Goal: Find specific page/section: Find specific page/section

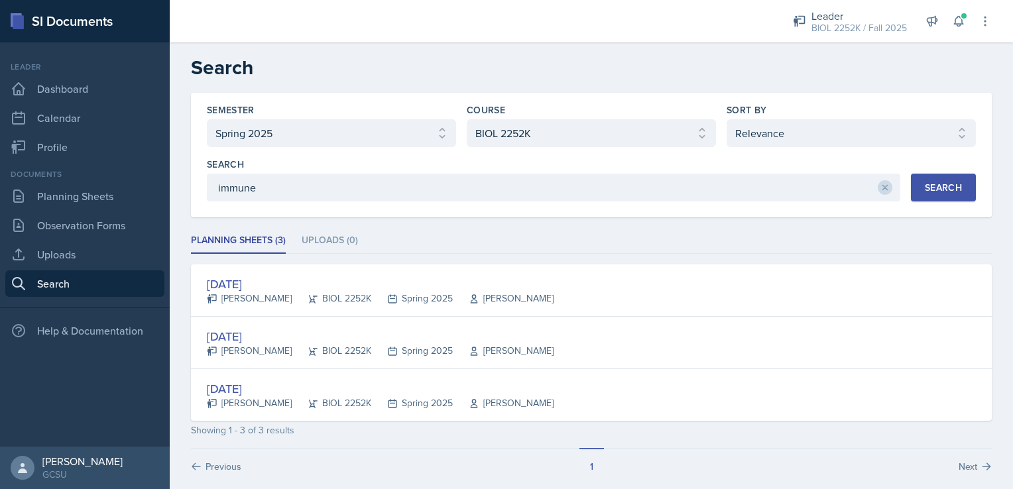
select select "e7b6c66a-987a-4ab3-92d3-5526cc86007b"
select select "06a42934-aea8-4ddc-96e0-9f3b6242b8f8"
select select "1"
click at [72, 190] on link "Planning Sheets" at bounding box center [84, 196] width 159 height 27
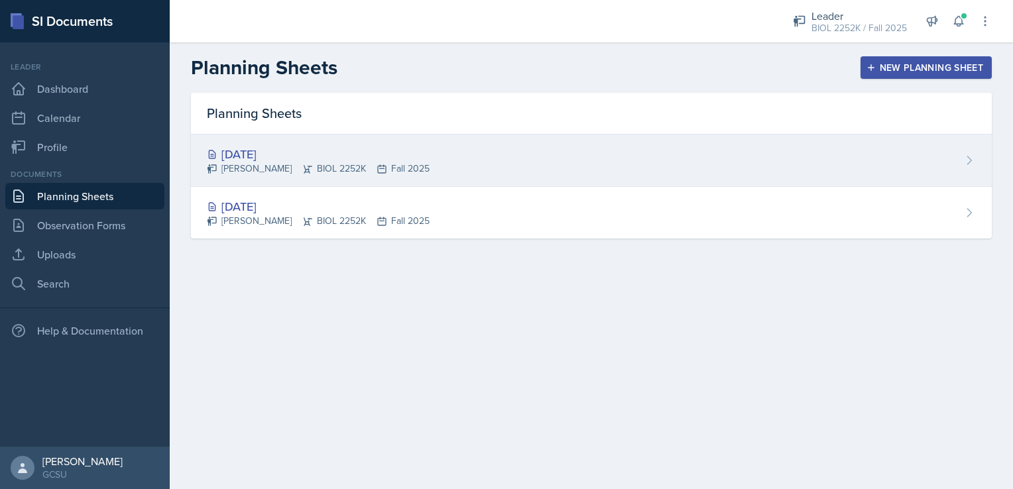
click at [382, 164] on div "[PERSON_NAME] BIOL 2252K Fall 2025" at bounding box center [318, 169] width 223 height 14
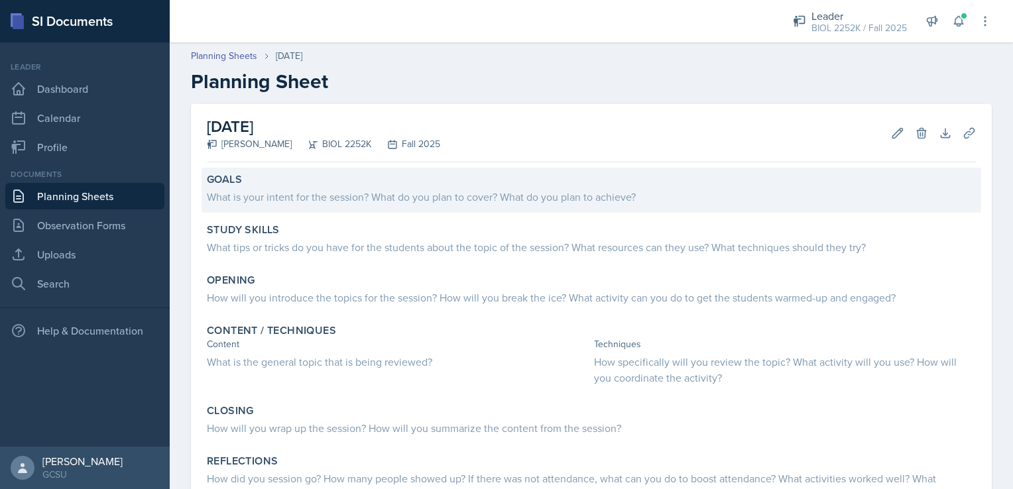
click at [430, 185] on div "Goals" at bounding box center [591, 179] width 769 height 13
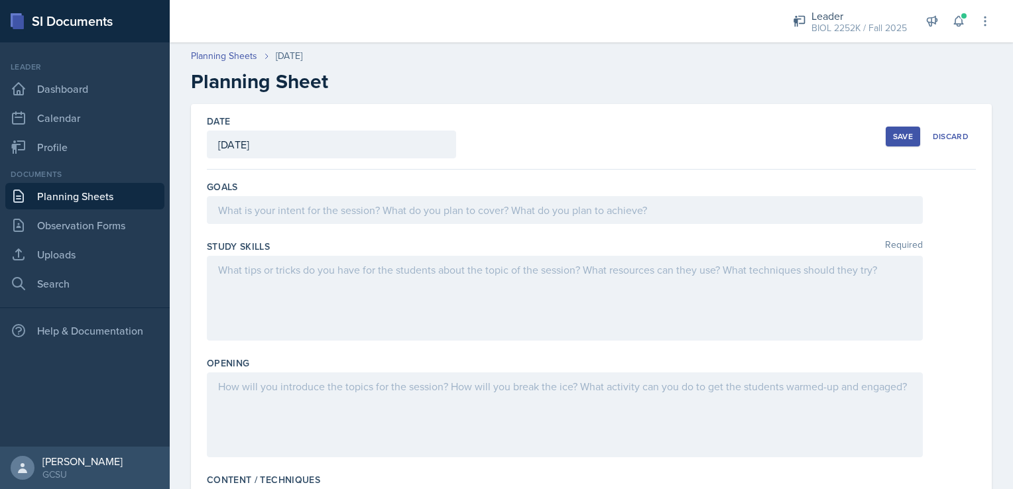
click at [436, 206] on div at bounding box center [565, 210] width 716 height 28
